Goal: Check status: Check status

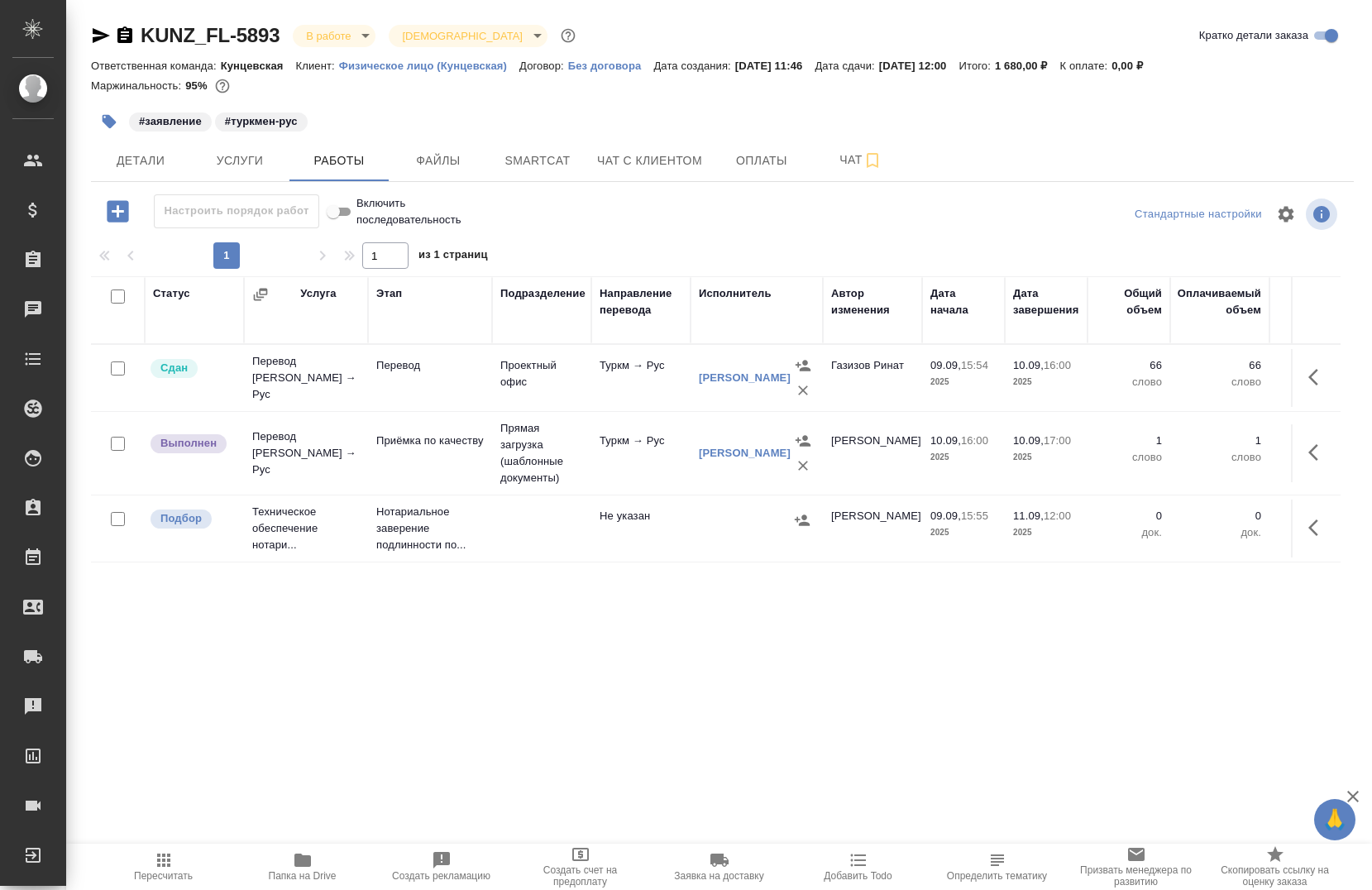
click at [1096, 376] on p "слово" at bounding box center [1128, 381] width 66 height 16
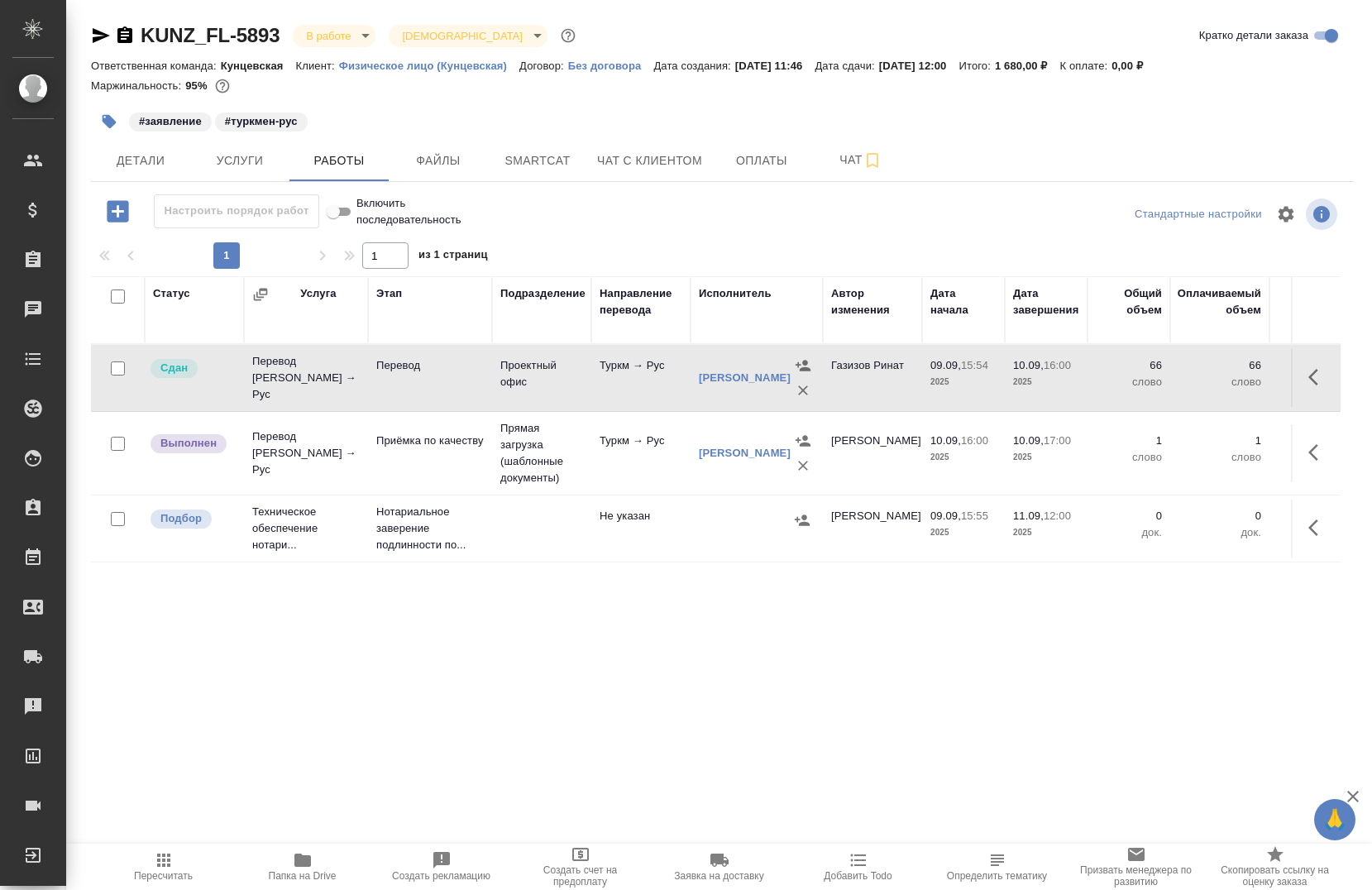
click at [298, 854] on icon "button" at bounding box center [302, 860] width 16 height 13
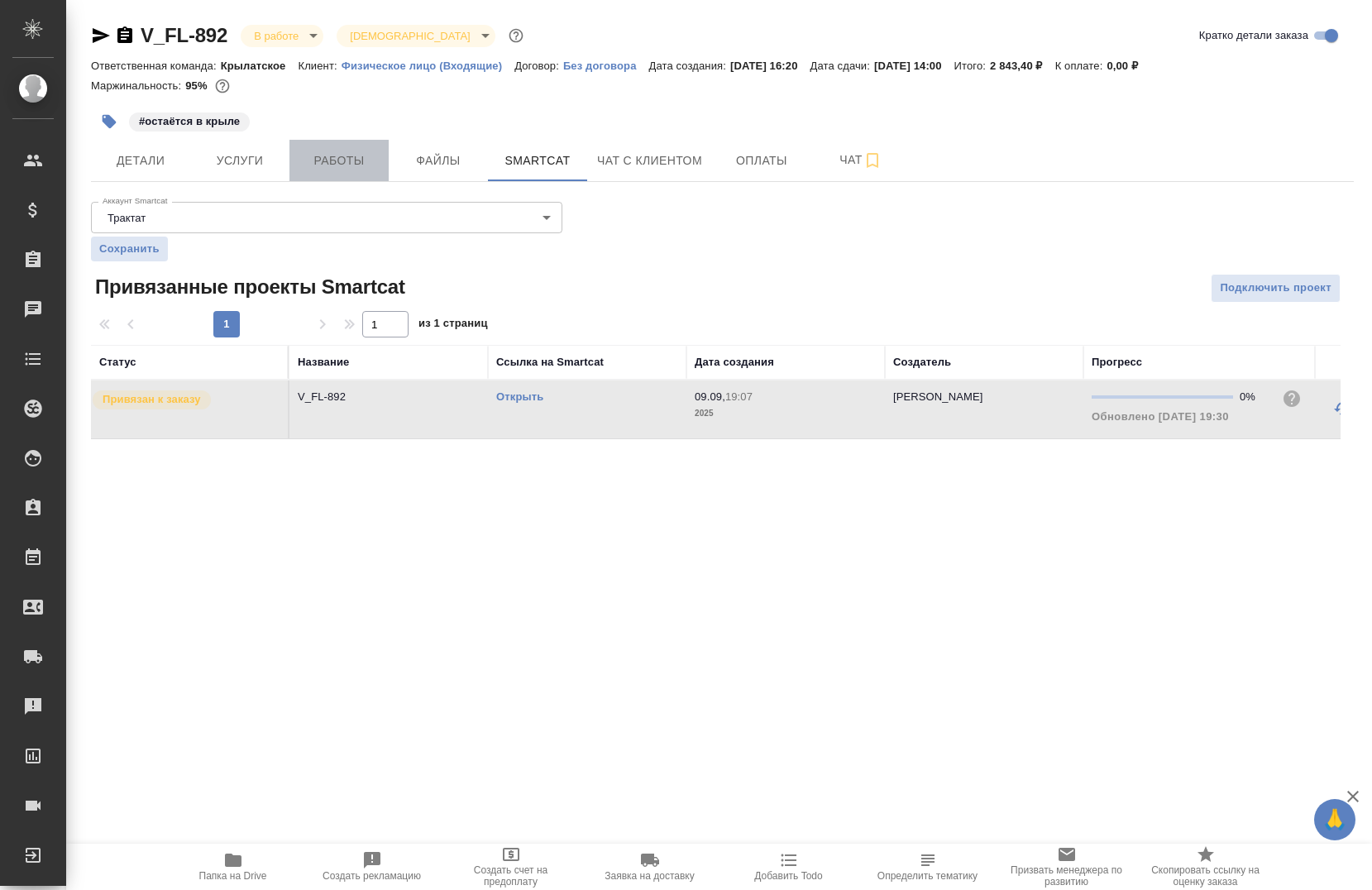
click at [298, 148] on button "Работы" at bounding box center [338, 160] width 99 height 41
